Goal: Find specific page/section: Find specific page/section

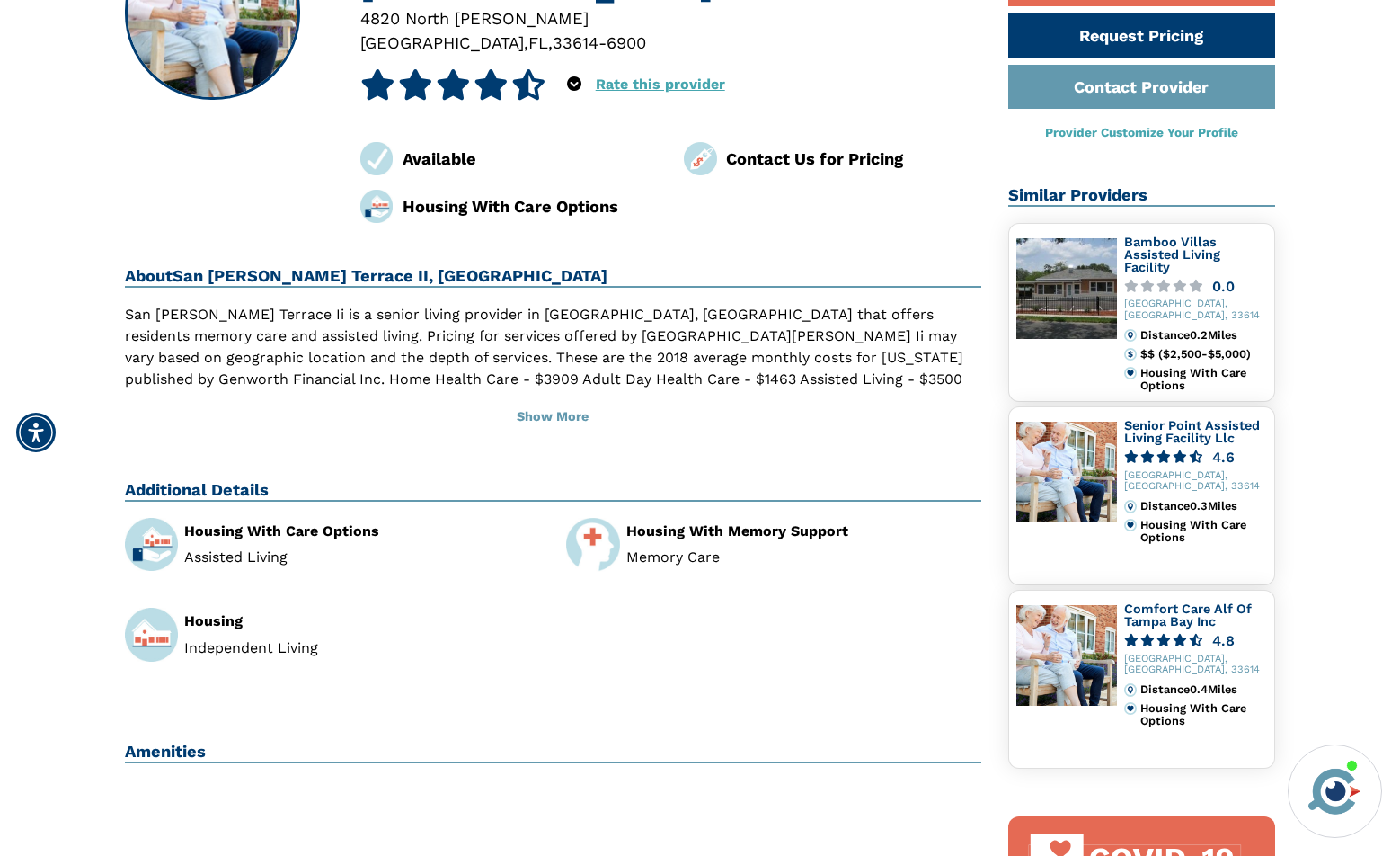
scroll to position [376, 0]
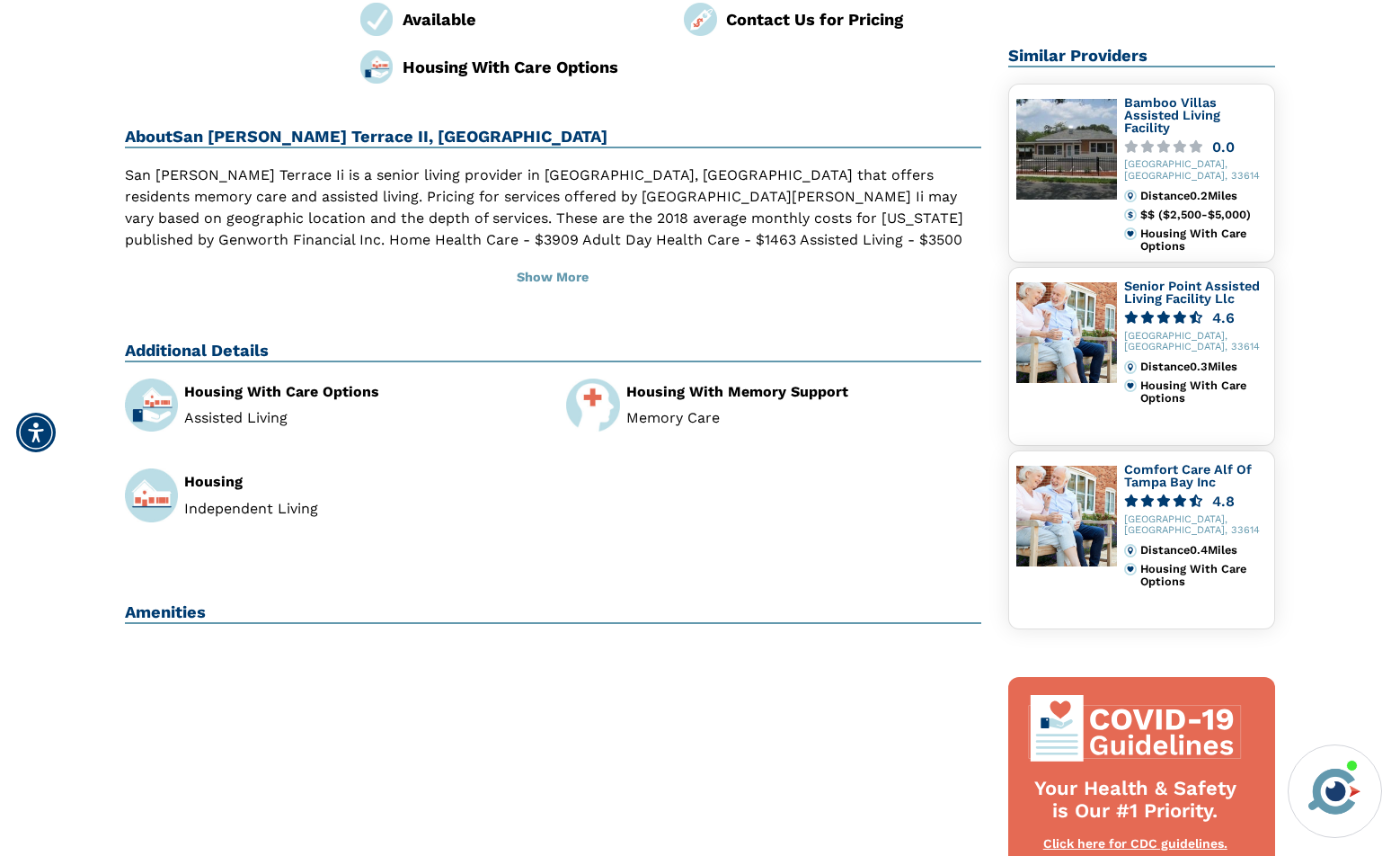
click at [159, 468] on img at bounding box center [152, 495] width 53 height 54
drag, startPoint x: 214, startPoint y: 442, endPoint x: 218, endPoint y: 457, distance: 15.5
click at [215, 475] on div "Housing" at bounding box center [362, 482] width 355 height 14
click at [219, 502] on li "Independent Living" at bounding box center [362, 508] width 355 height 14
click at [220, 502] on li "Independent Living" at bounding box center [362, 508] width 355 height 14
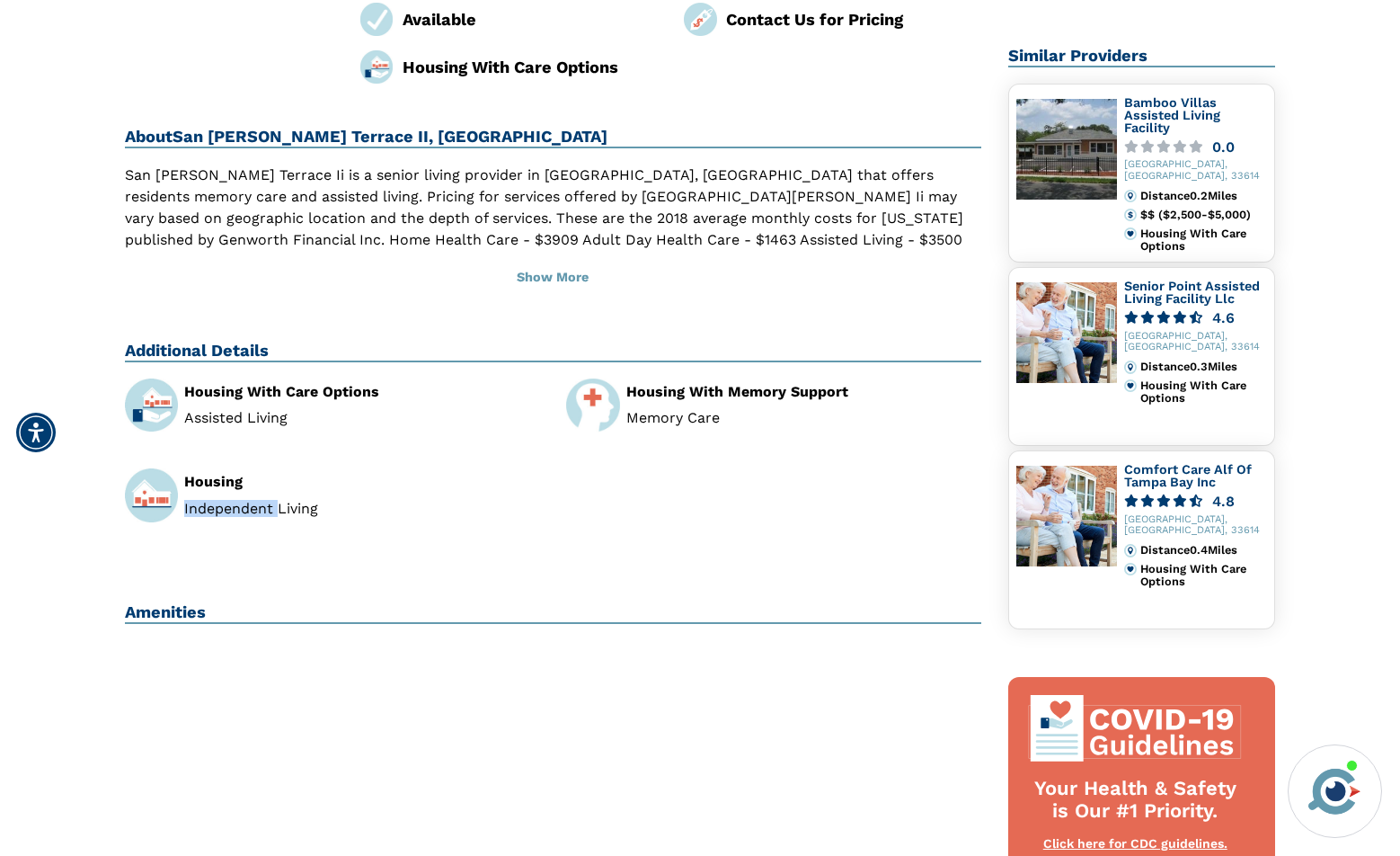
click at [220, 502] on li "Independent Living" at bounding box center [362, 508] width 355 height 14
click at [209, 475] on div "Housing" at bounding box center [362, 482] width 355 height 14
drag, startPoint x: 209, startPoint y: 437, endPoint x: 190, endPoint y: 445, distance: 20.6
click at [209, 475] on div "Housing" at bounding box center [362, 482] width 355 height 14
click at [159, 468] on img at bounding box center [152, 495] width 53 height 54
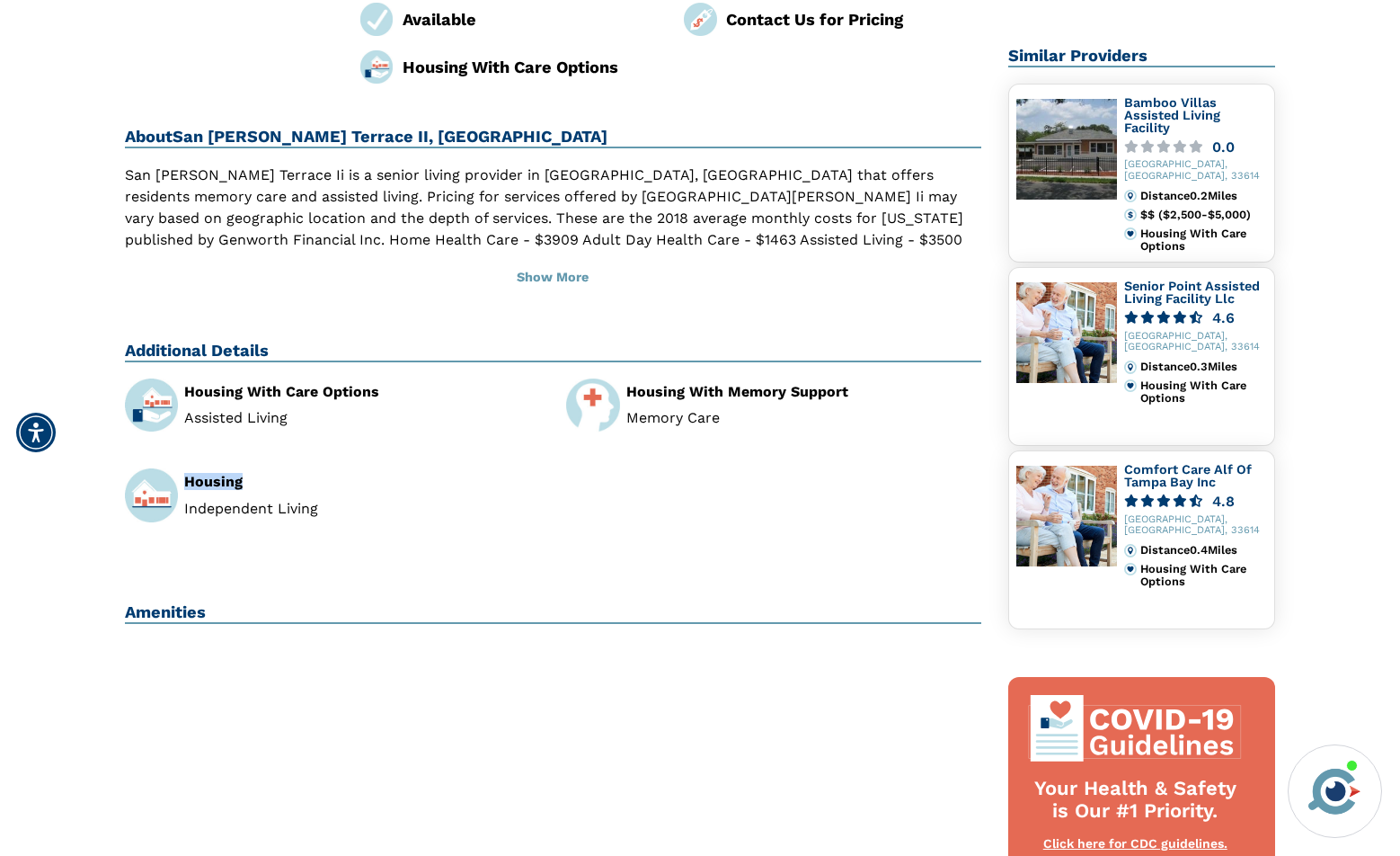
click at [159, 468] on img at bounding box center [152, 495] width 53 height 54
drag, startPoint x: 159, startPoint y: 450, endPoint x: 385, endPoint y: 447, distance: 226.0
click at [385, 475] on div "Housing" at bounding box center [362, 482] width 355 height 14
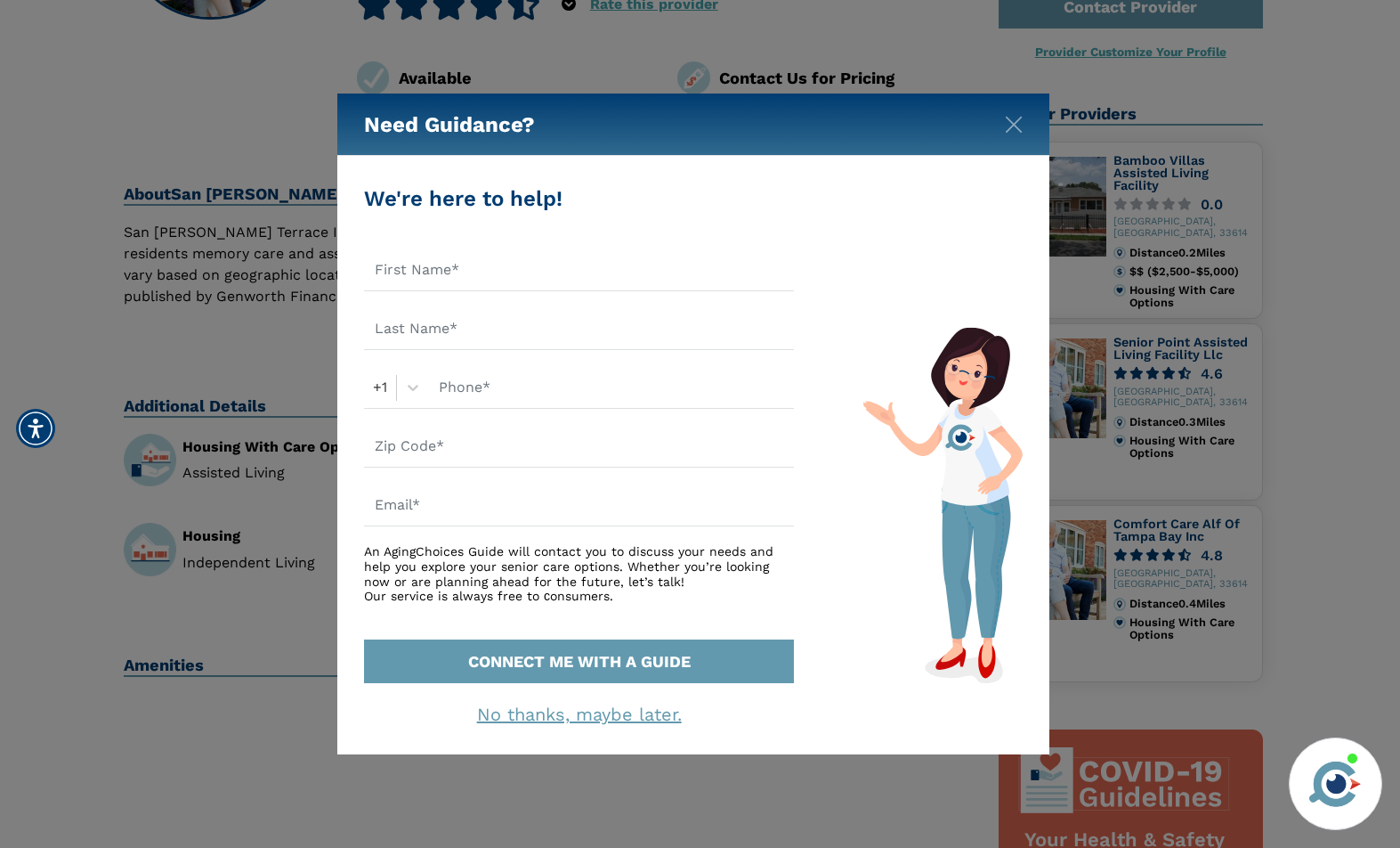
drag, startPoint x: 1394, startPoint y: 209, endPoint x: 1393, endPoint y: 18, distance: 191.0
click at [1393, 18] on html "Home Search Browse Get Started Learn For Providers Company Contact Sign In Sign…" at bounding box center [700, 761] width 1400 height 2150
click at [1015, 124] on img "Close" at bounding box center [1013, 124] width 18 height 18
